Goal: Information Seeking & Learning: Learn about a topic

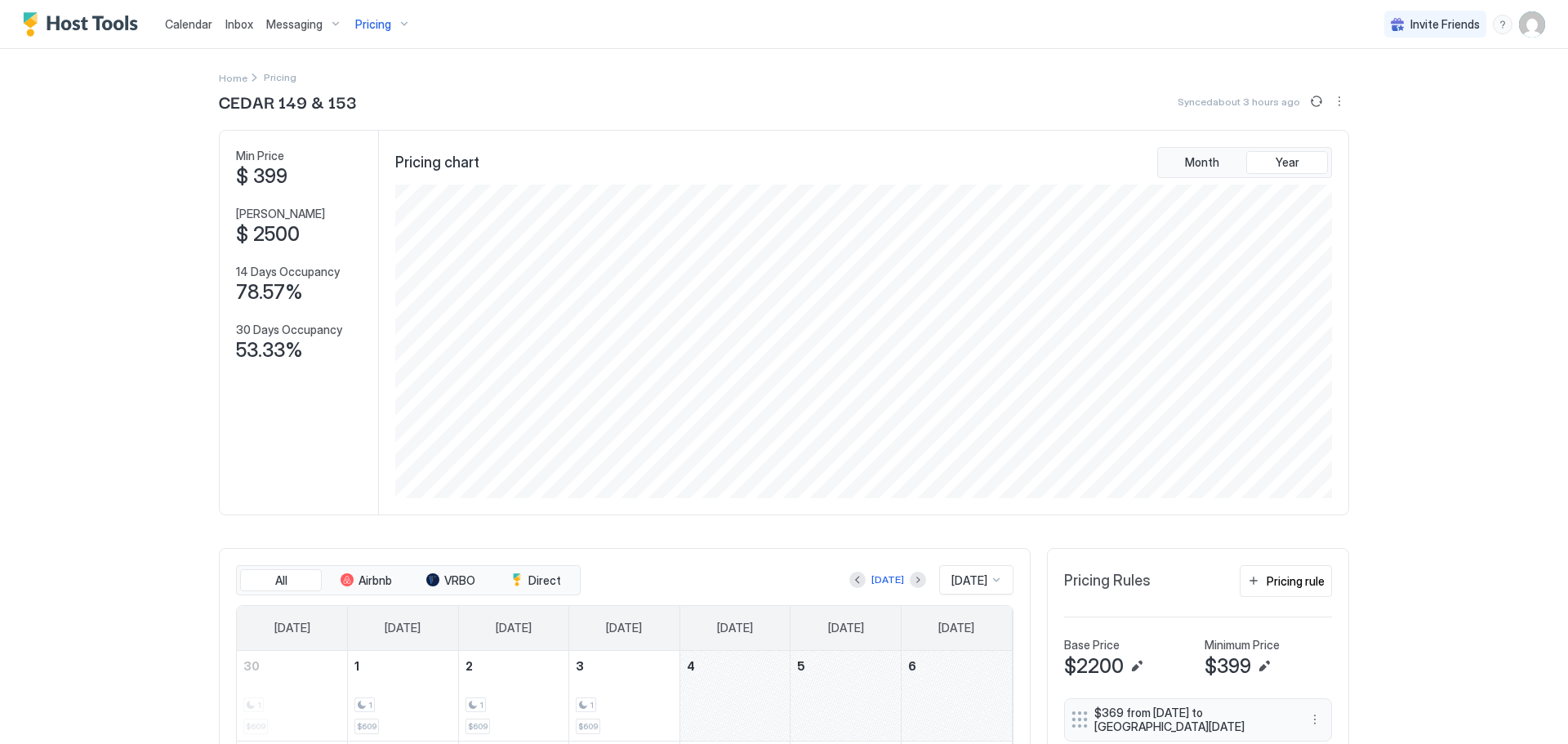
click at [392, 18] on div "Pricing" at bounding box center [382, 24] width 68 height 27
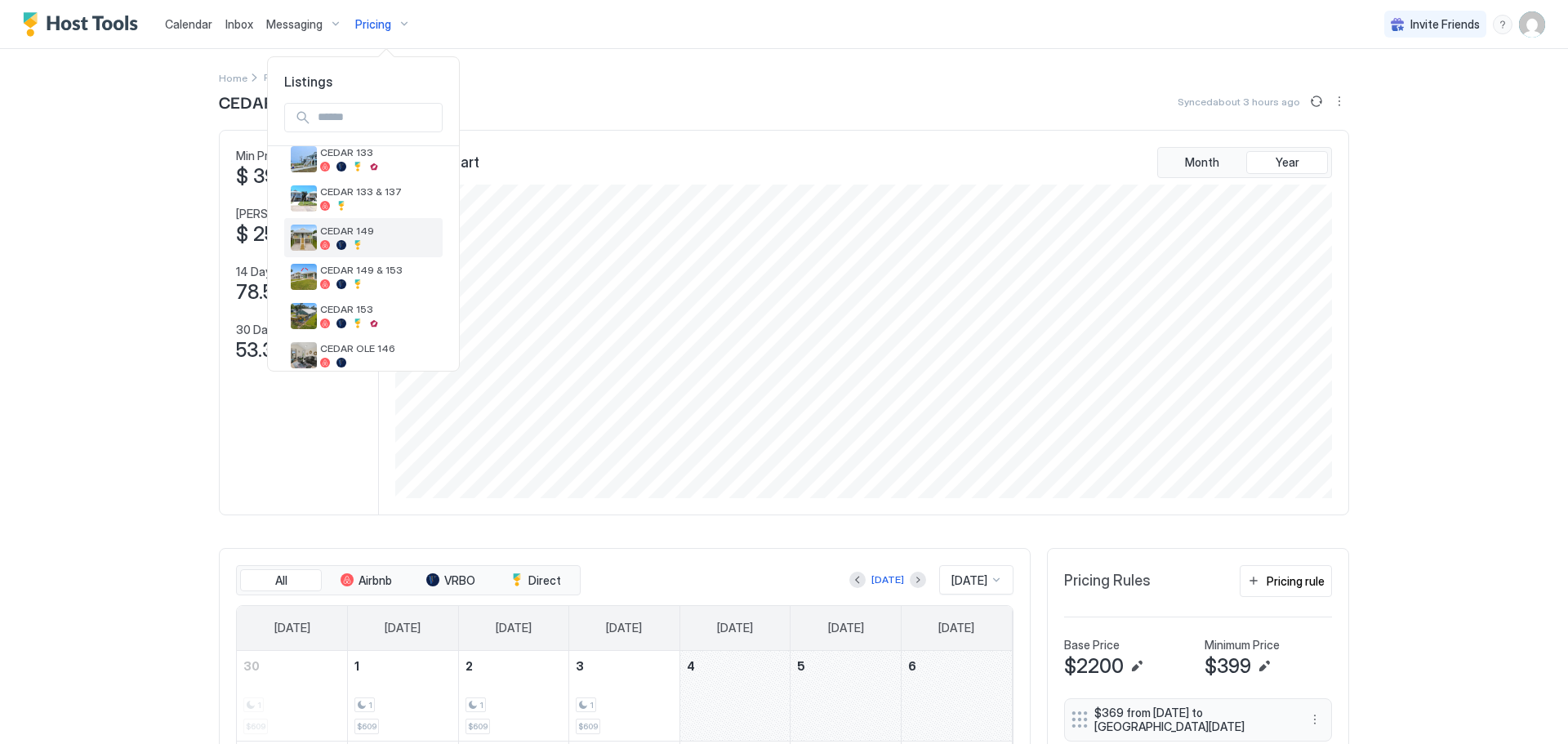
scroll to position [82, 0]
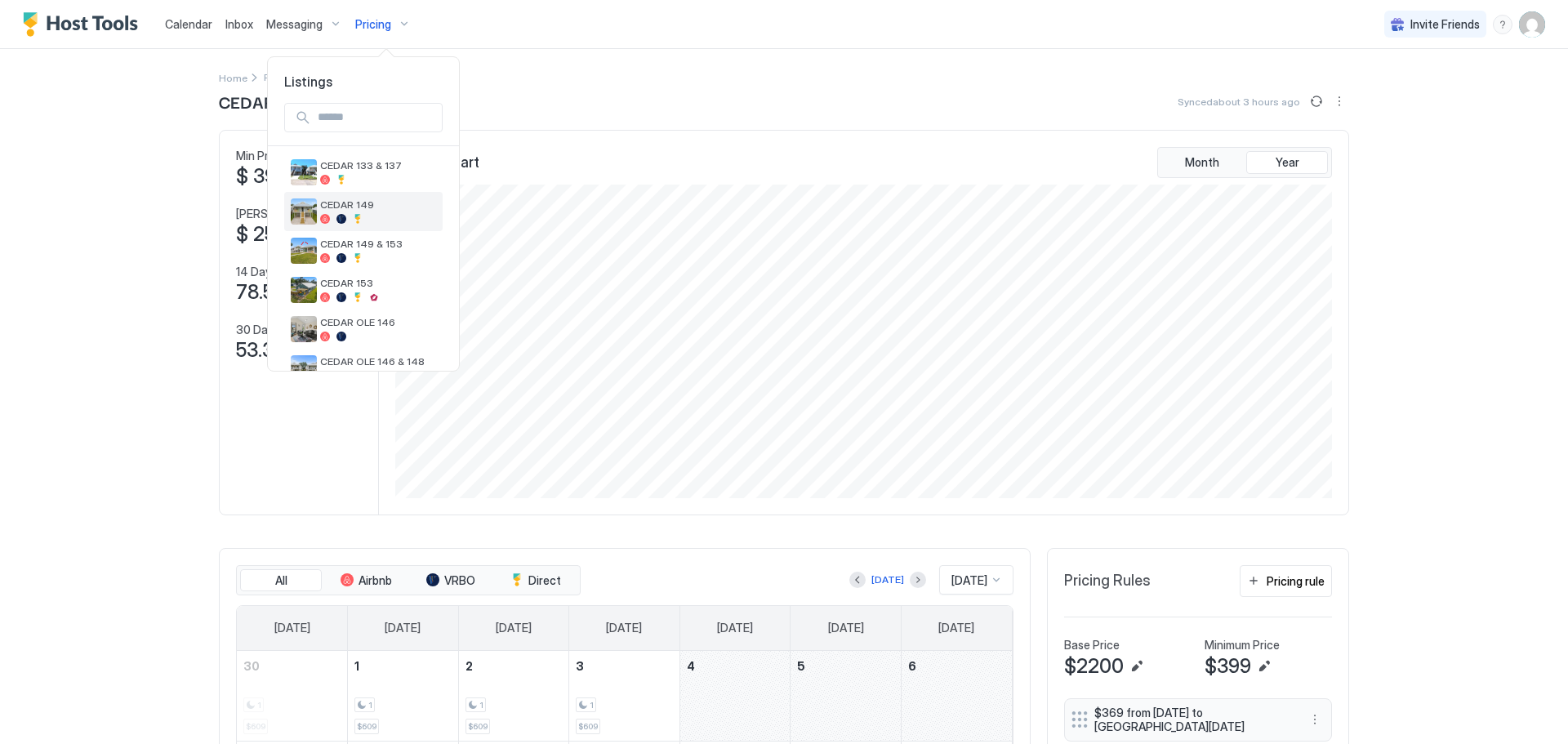
click at [388, 211] on span "CEDAR 149" at bounding box center [378, 205] width 116 height 12
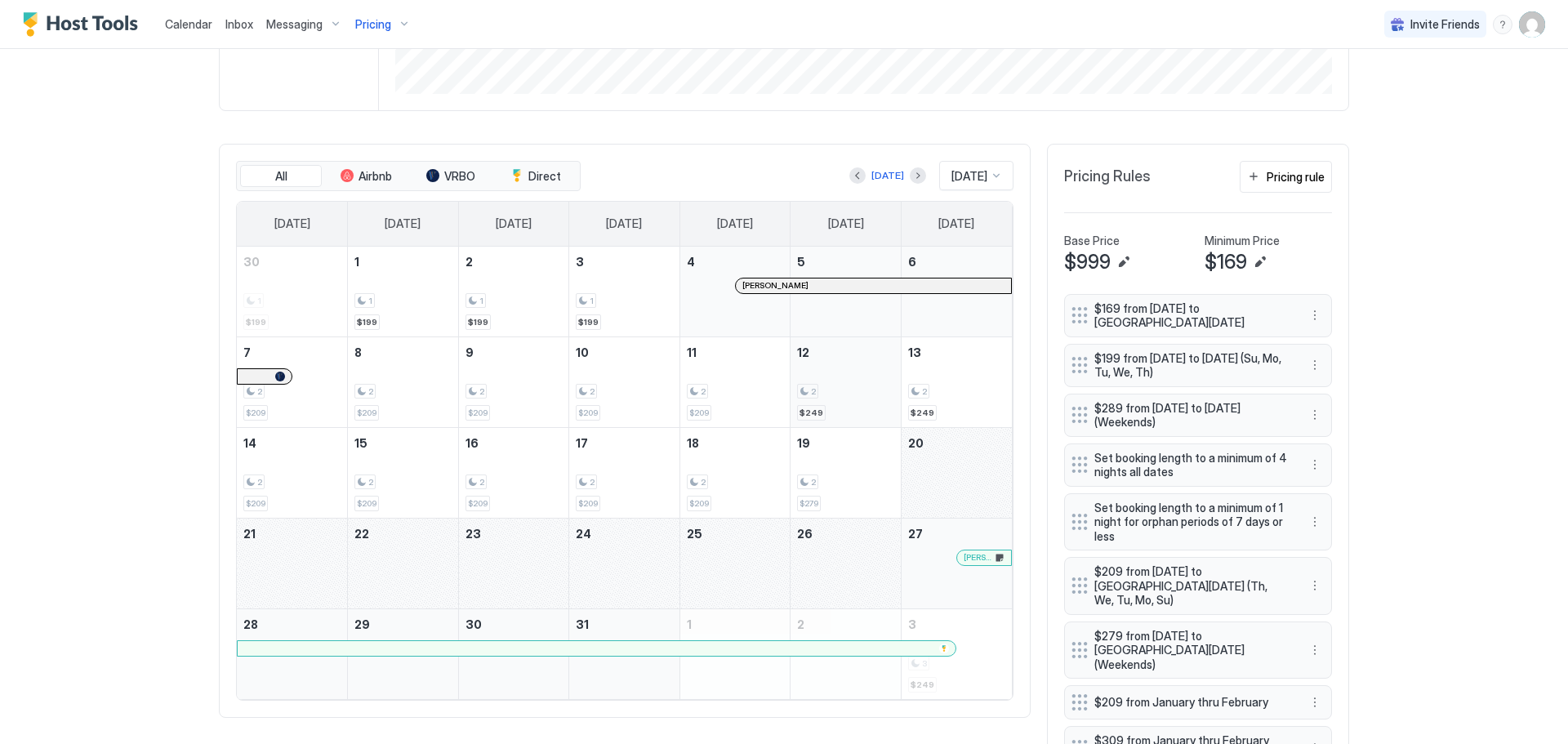
scroll to position [409, 0]
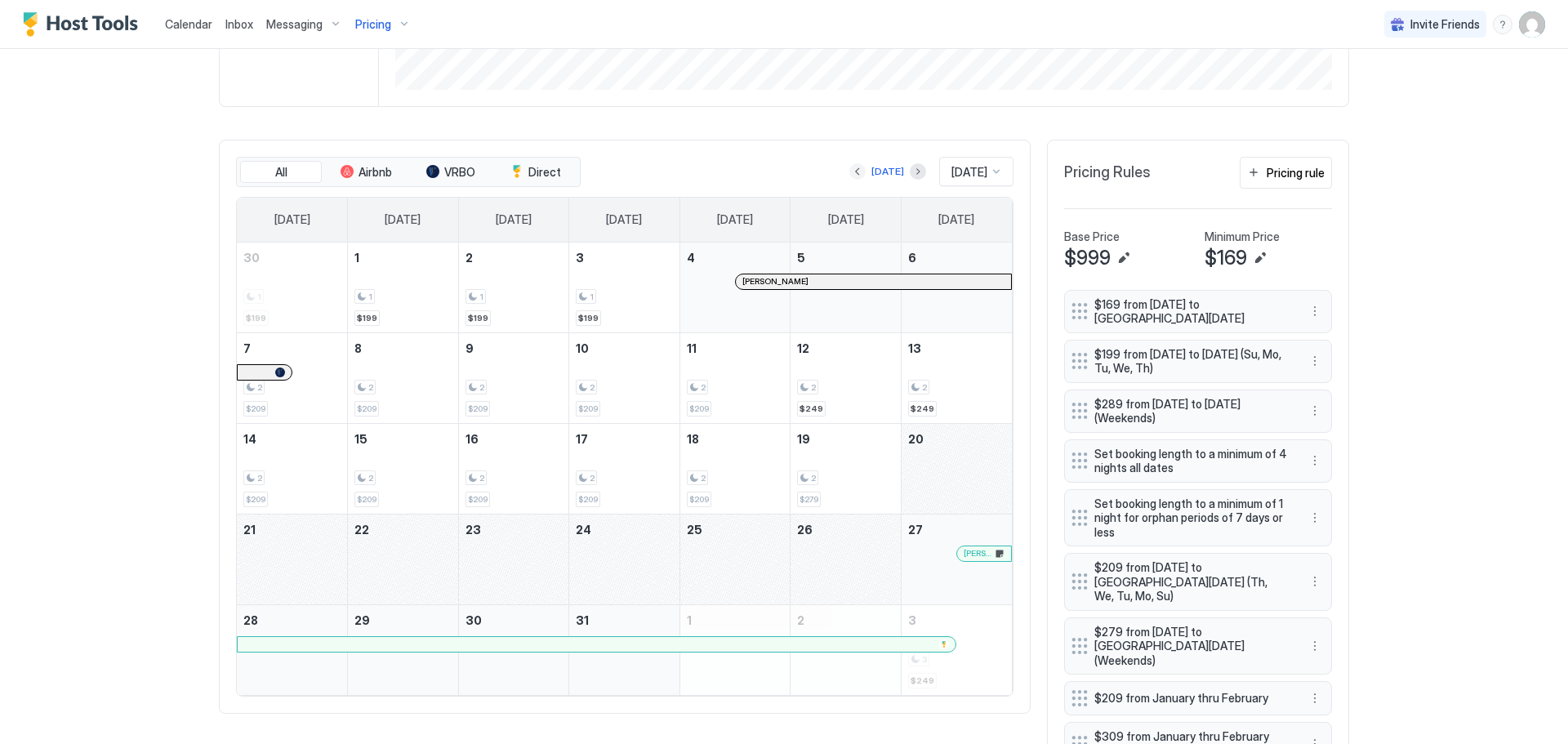
click at [849, 175] on button "Previous month" at bounding box center [857, 171] width 16 height 16
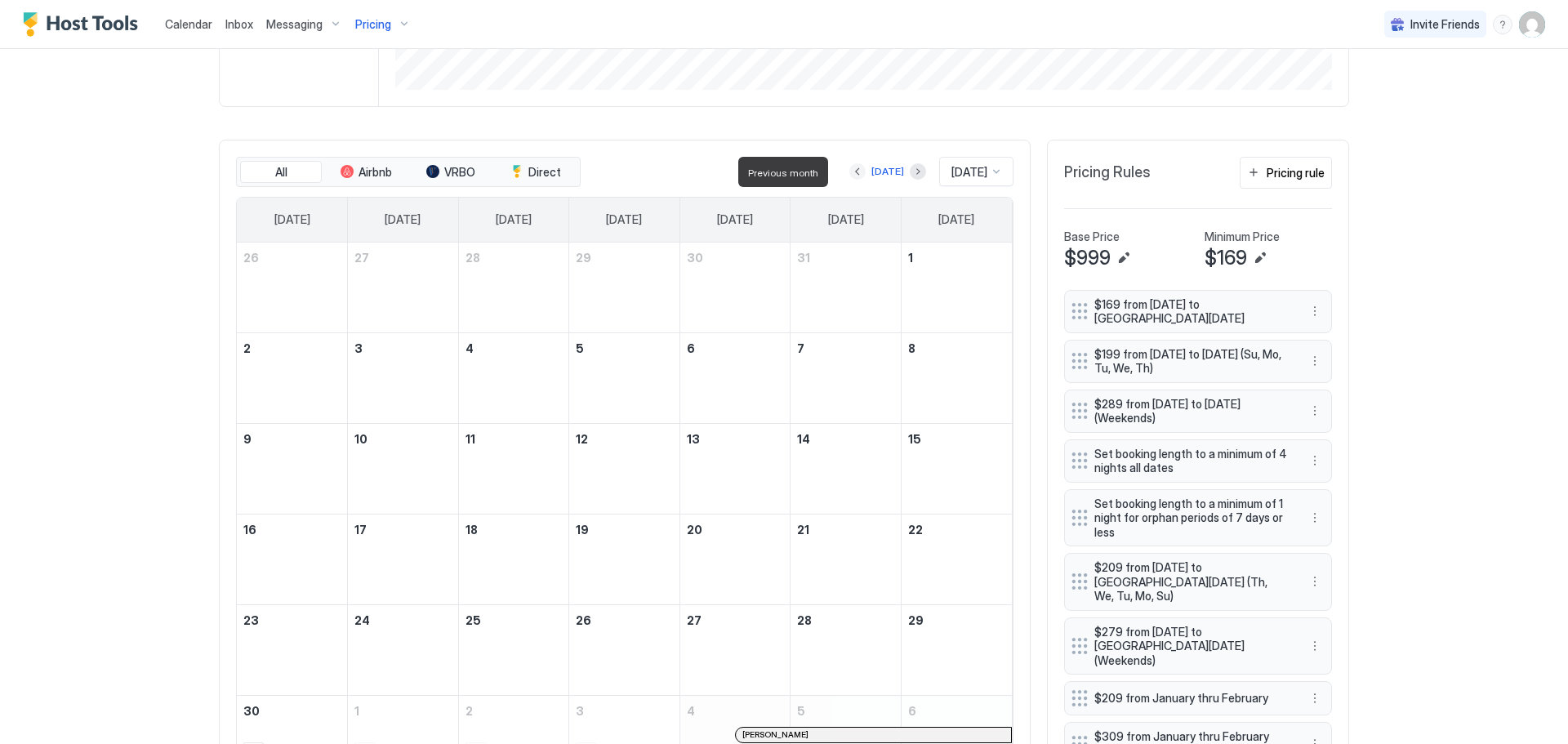
click at [849, 175] on button "Previous month" at bounding box center [857, 171] width 16 height 16
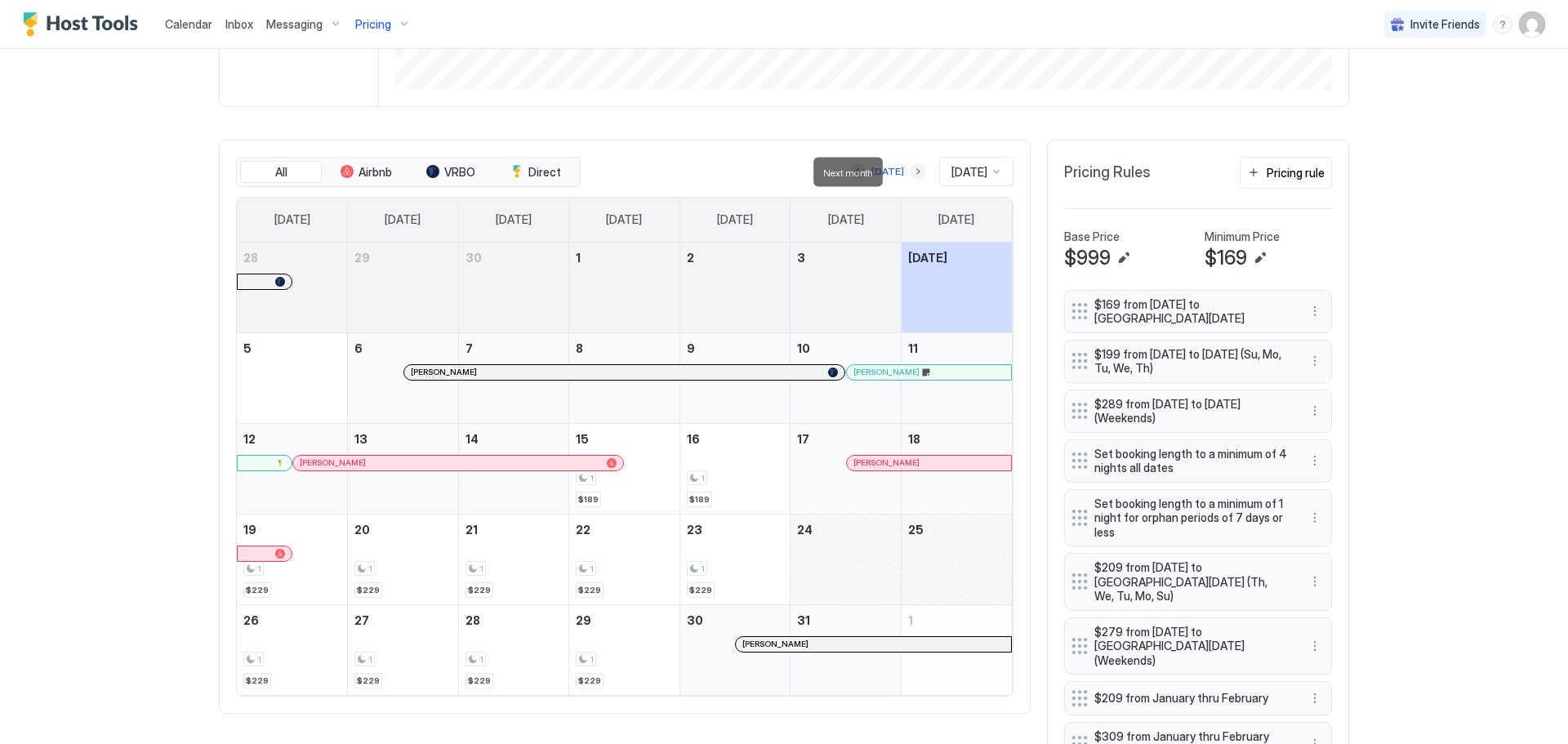
click at [909, 174] on button "Next month" at bounding box center [917, 171] width 16 height 16
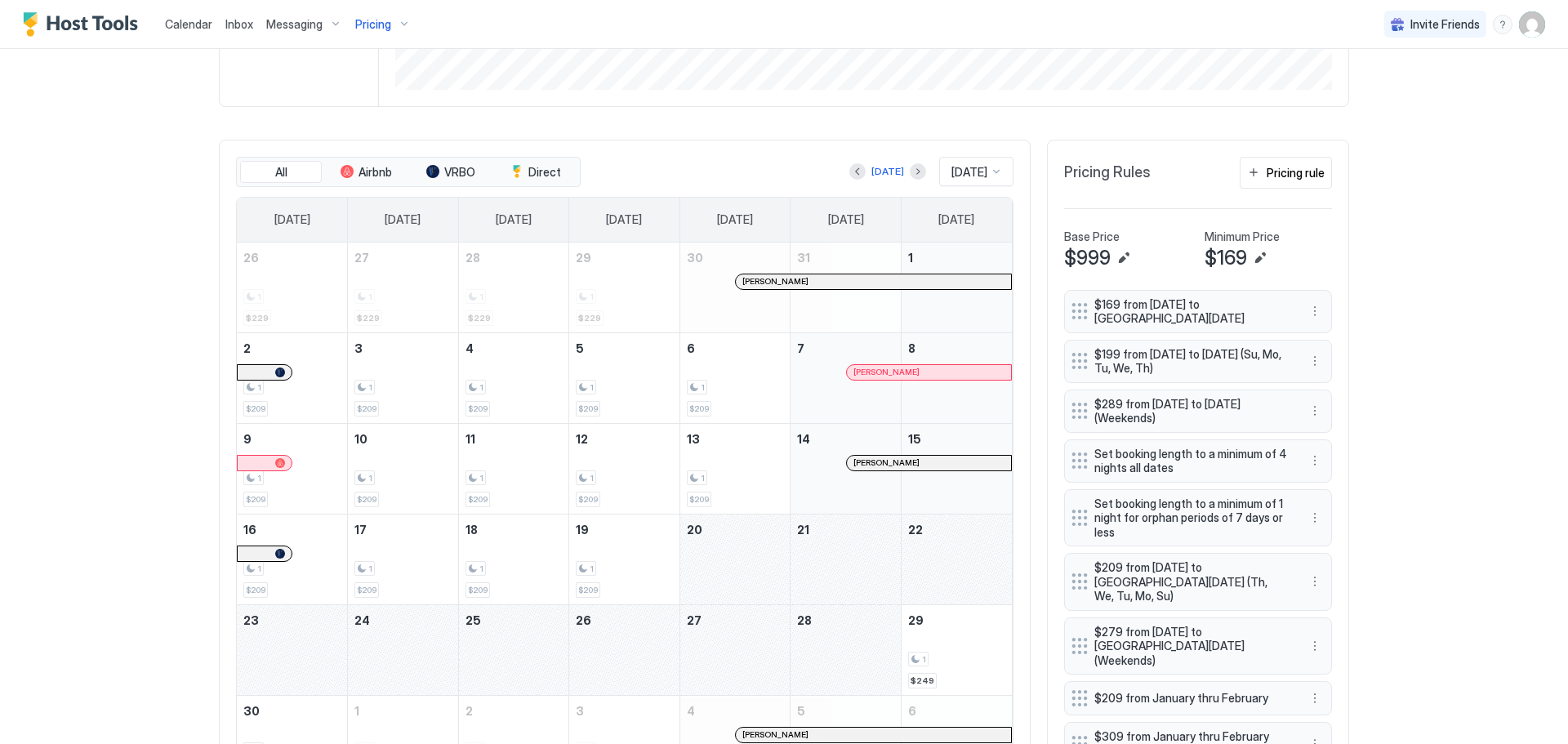
click at [715, 556] on div "November 20, 2025" at bounding box center [735, 559] width 110 height 90
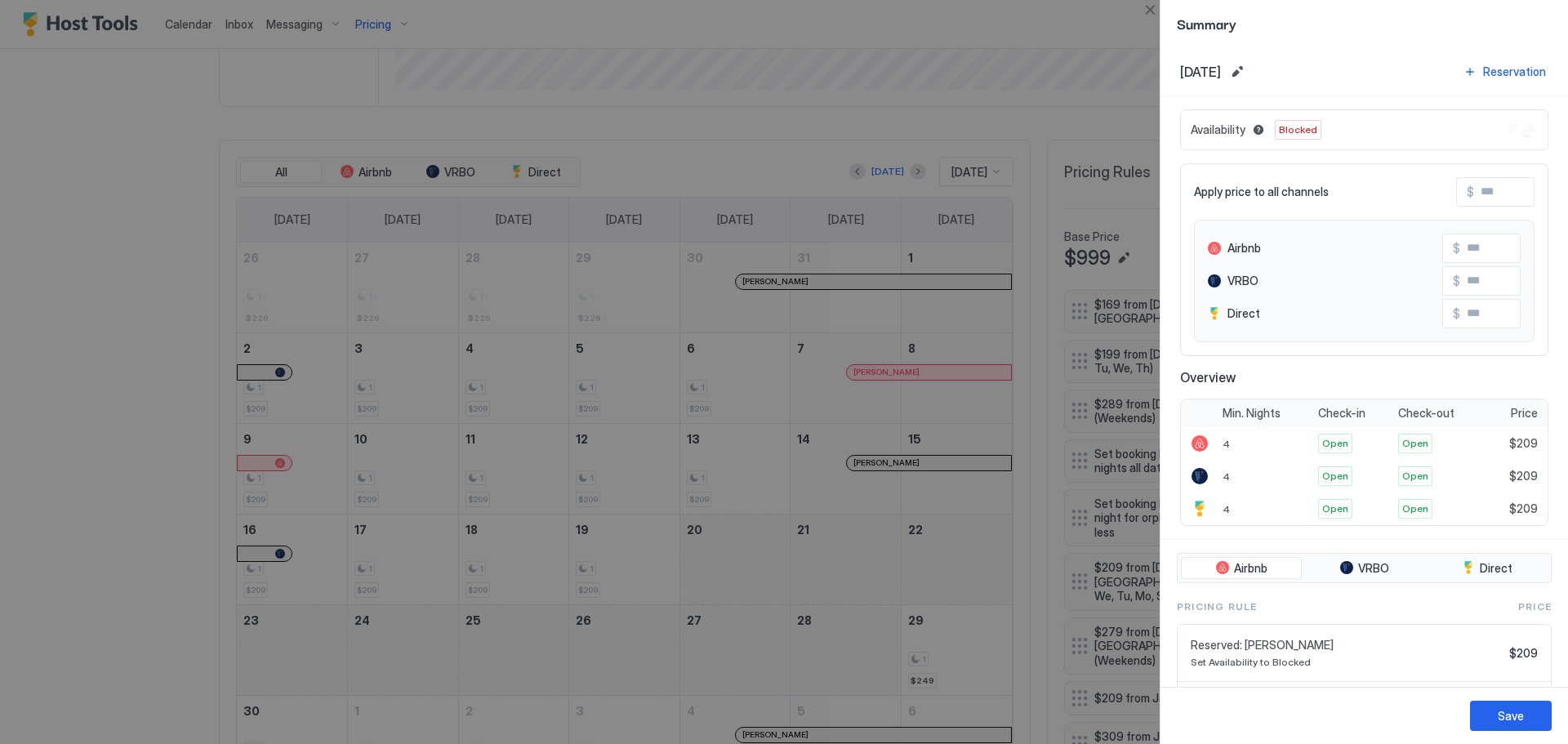
click at [718, 560] on div at bounding box center [784, 372] width 1568 height 744
click at [1151, 10] on button "Close" at bounding box center [1150, 10] width 20 height 20
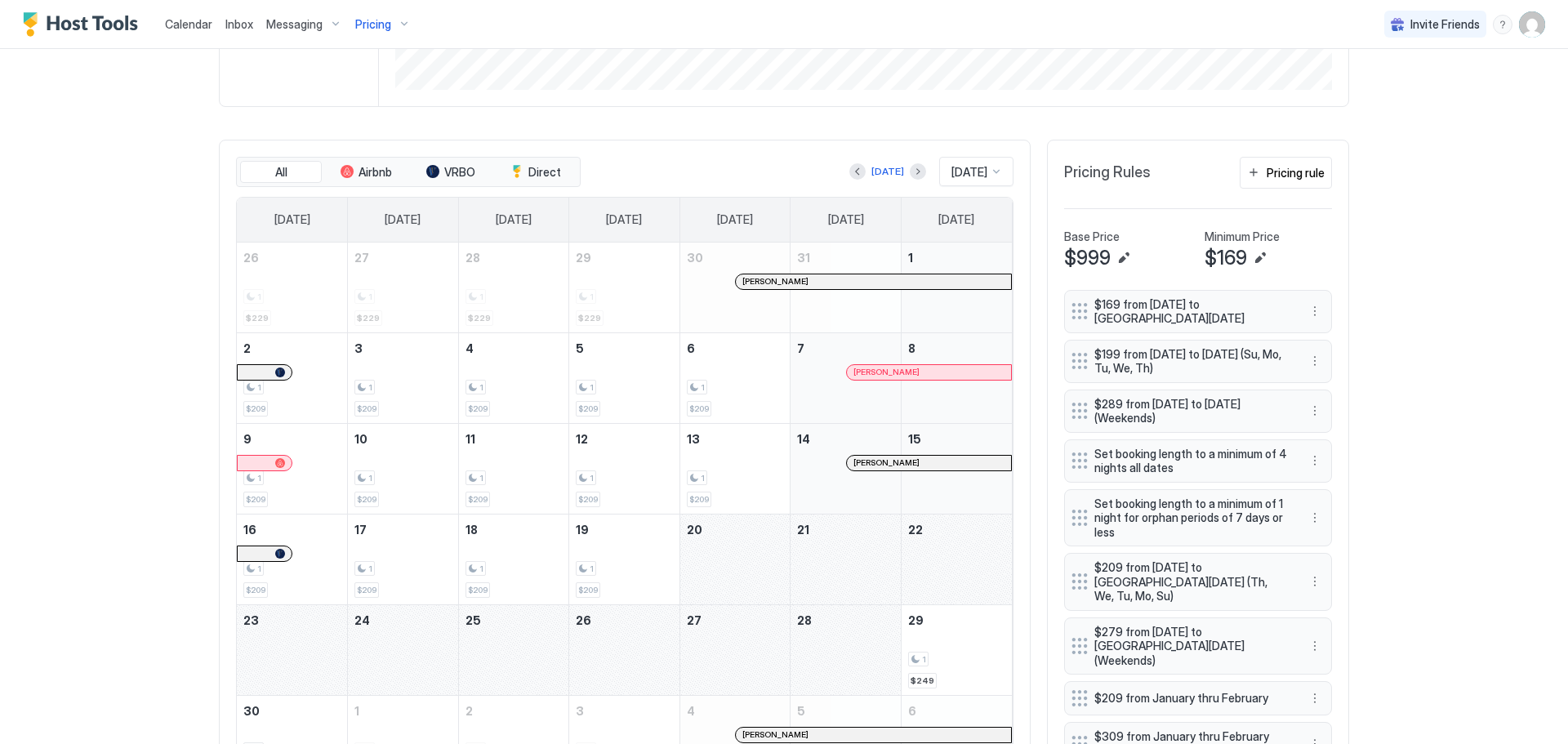
click at [259, 654] on div "November 23, 2025" at bounding box center [292, 650] width 110 height 90
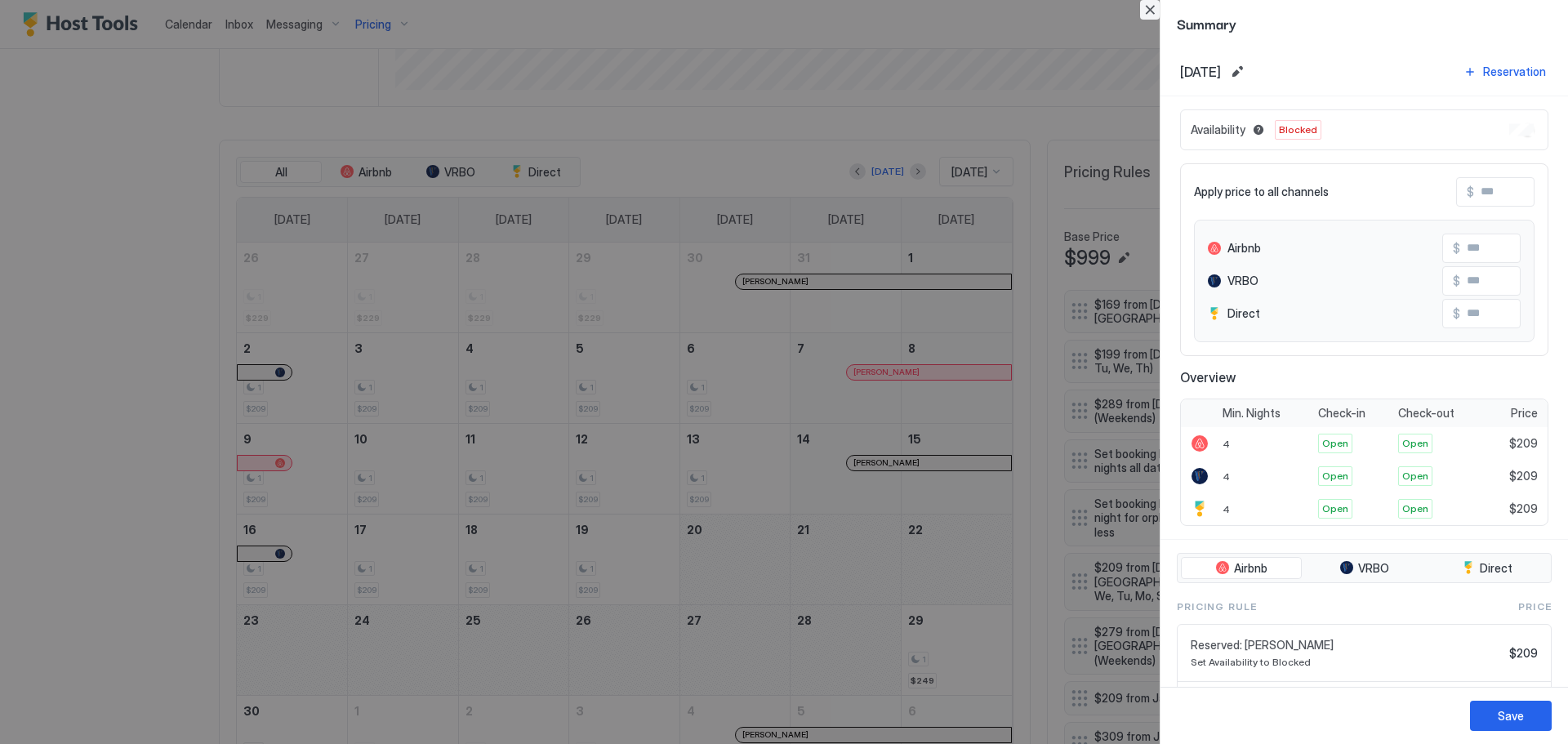
click at [1150, 12] on button "Close" at bounding box center [1150, 10] width 20 height 20
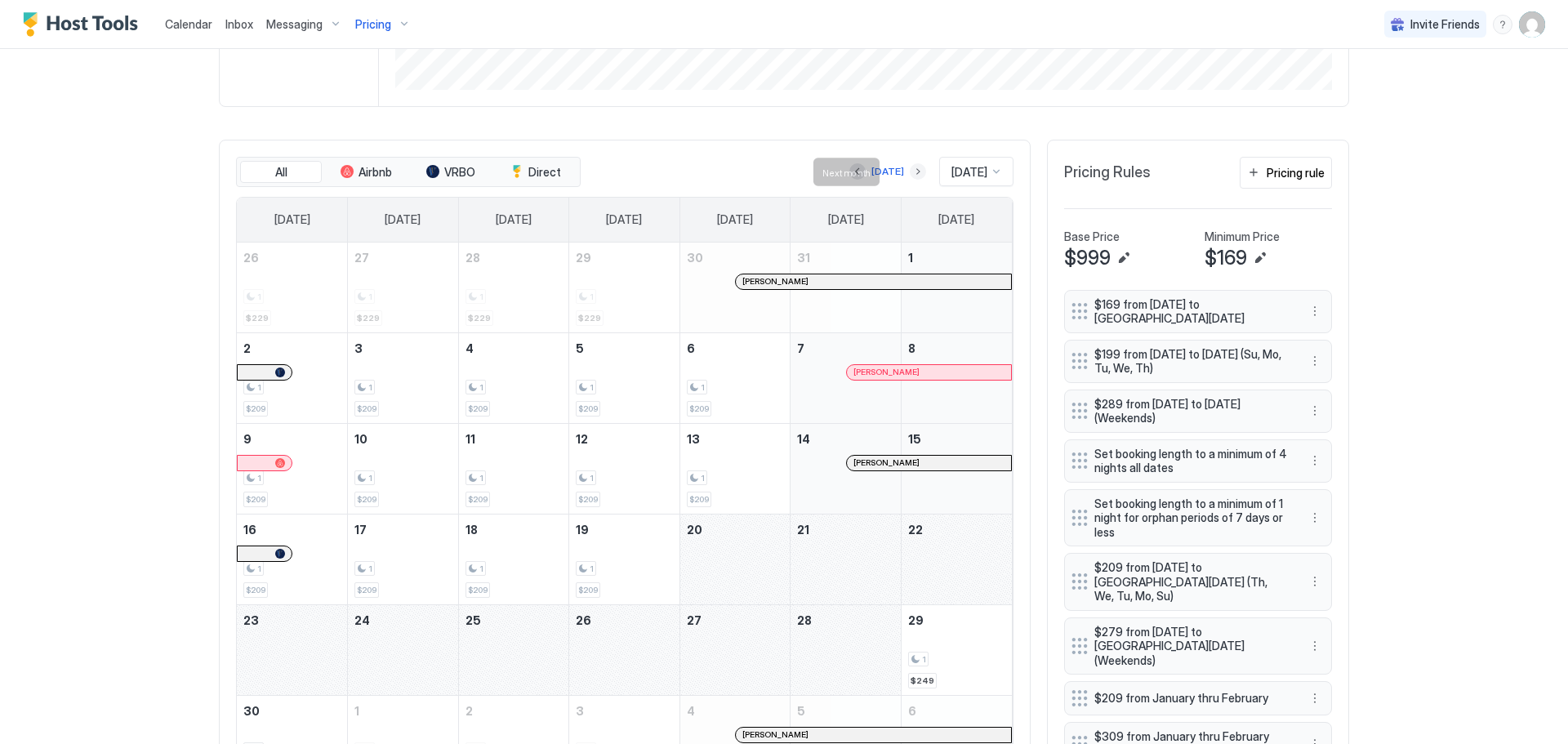
click at [909, 168] on button "Next month" at bounding box center [917, 171] width 16 height 16
